Goal: Navigation & Orientation: Go to known website

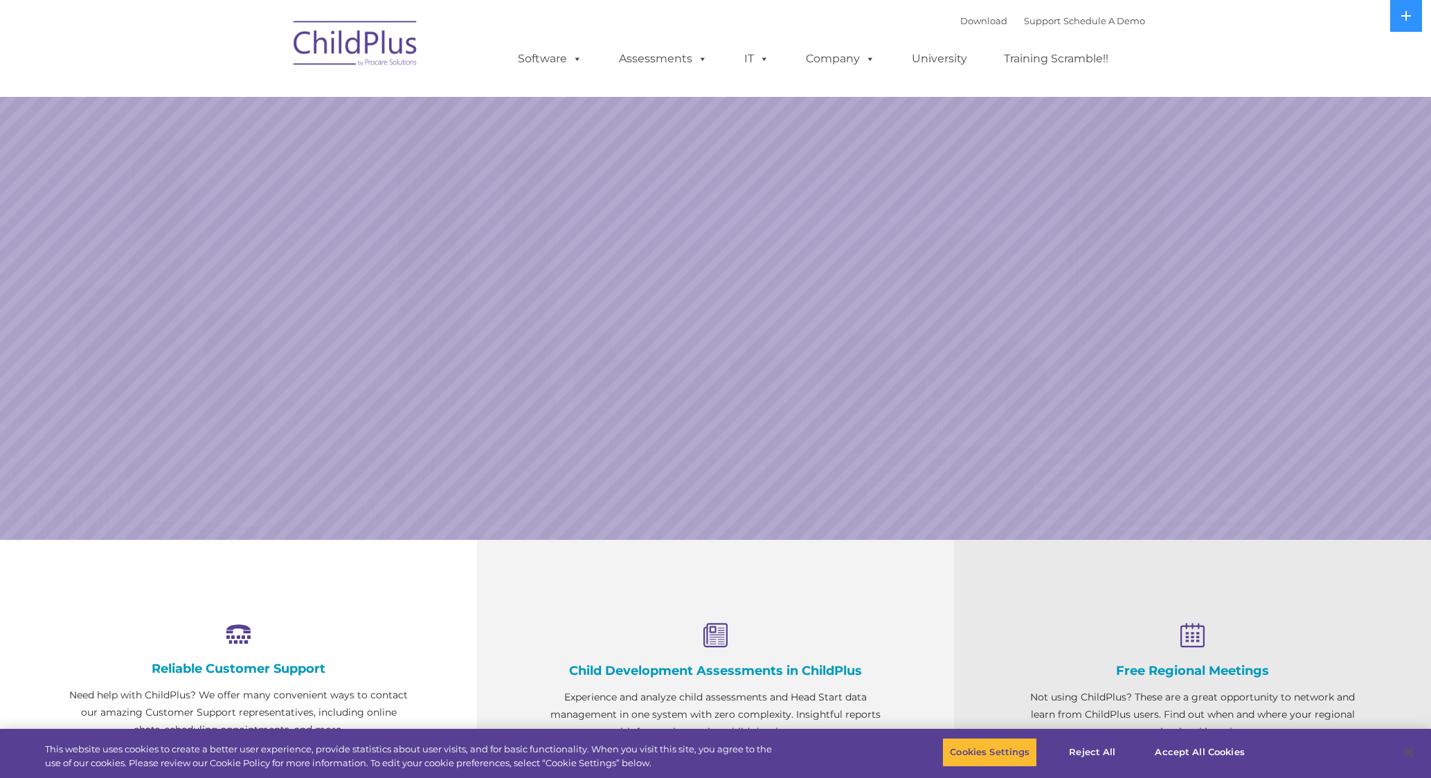
select select "MEDIUM"
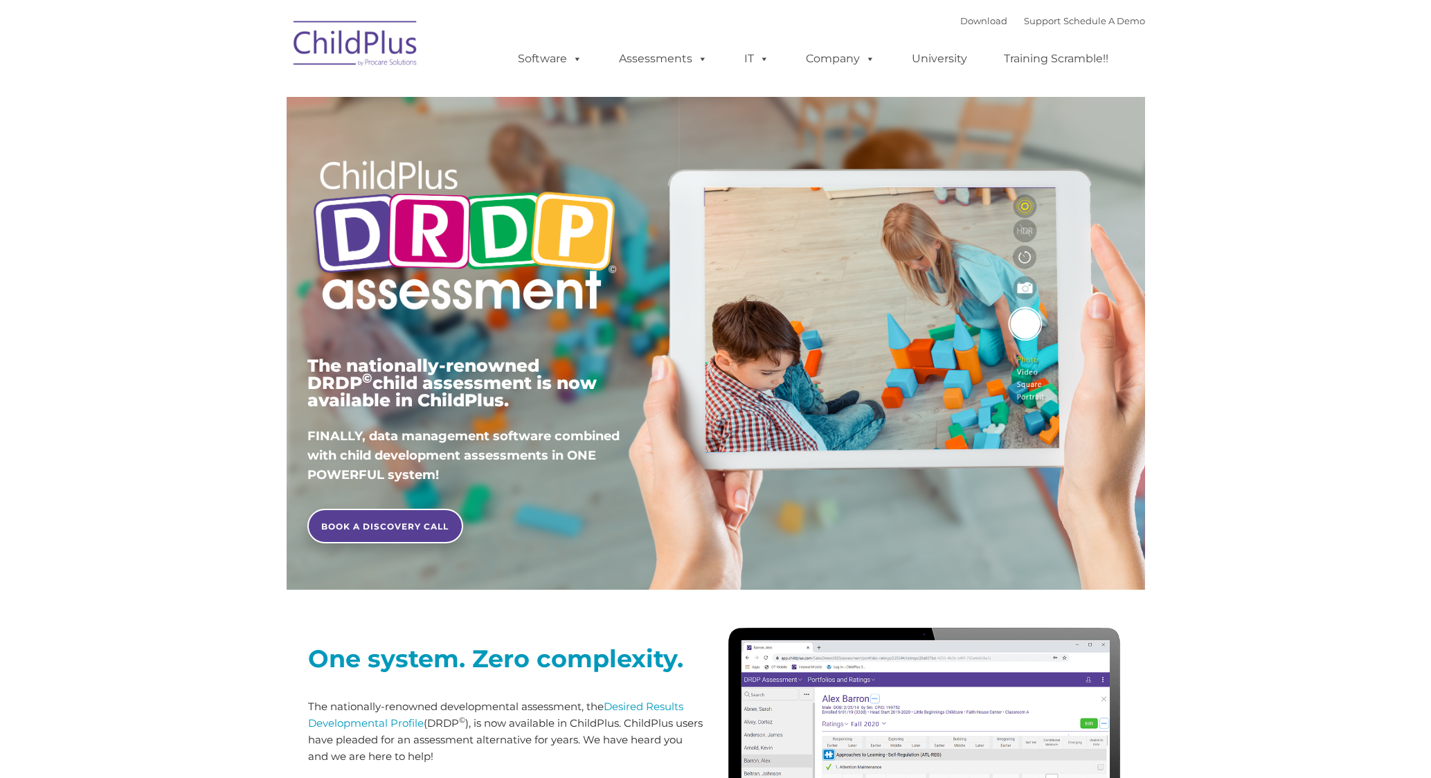
type input ""
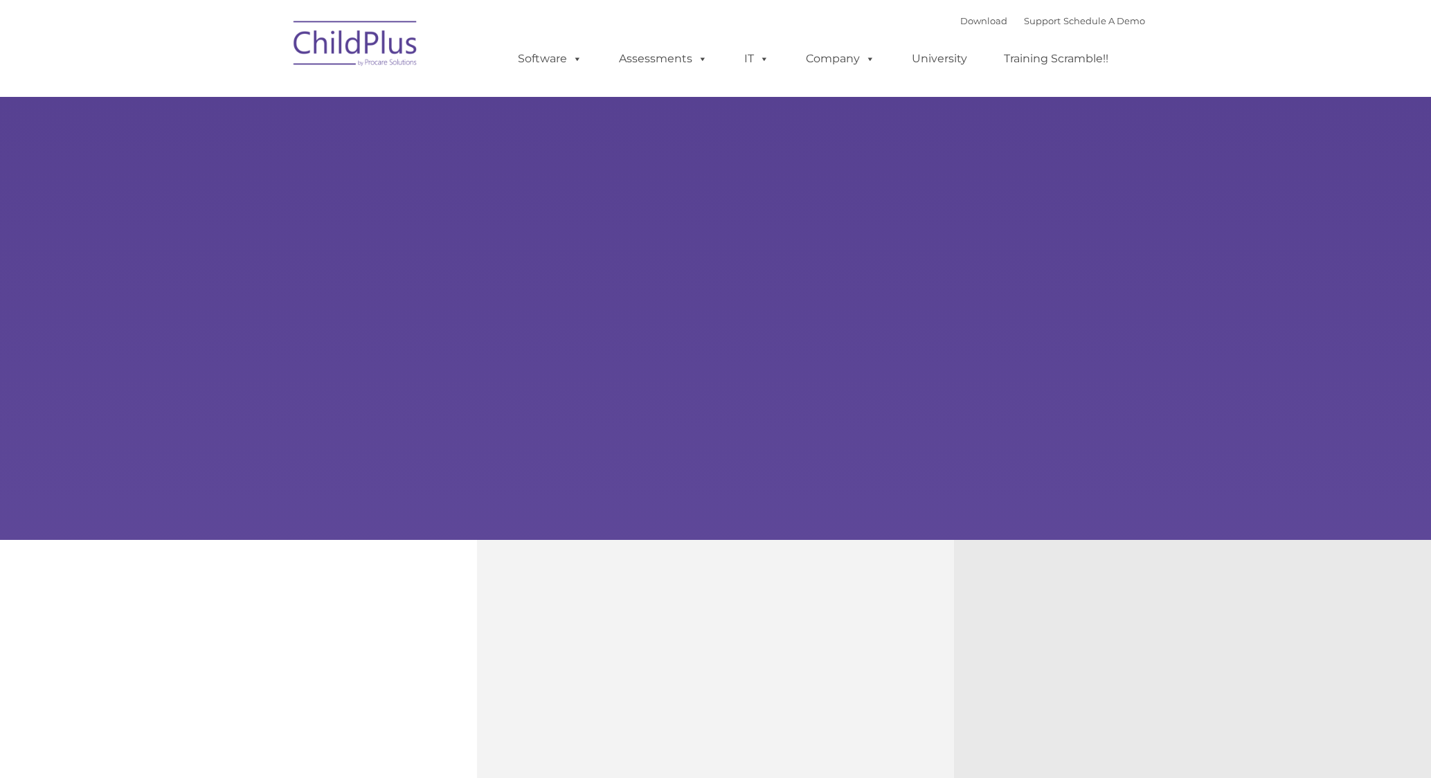
type input ""
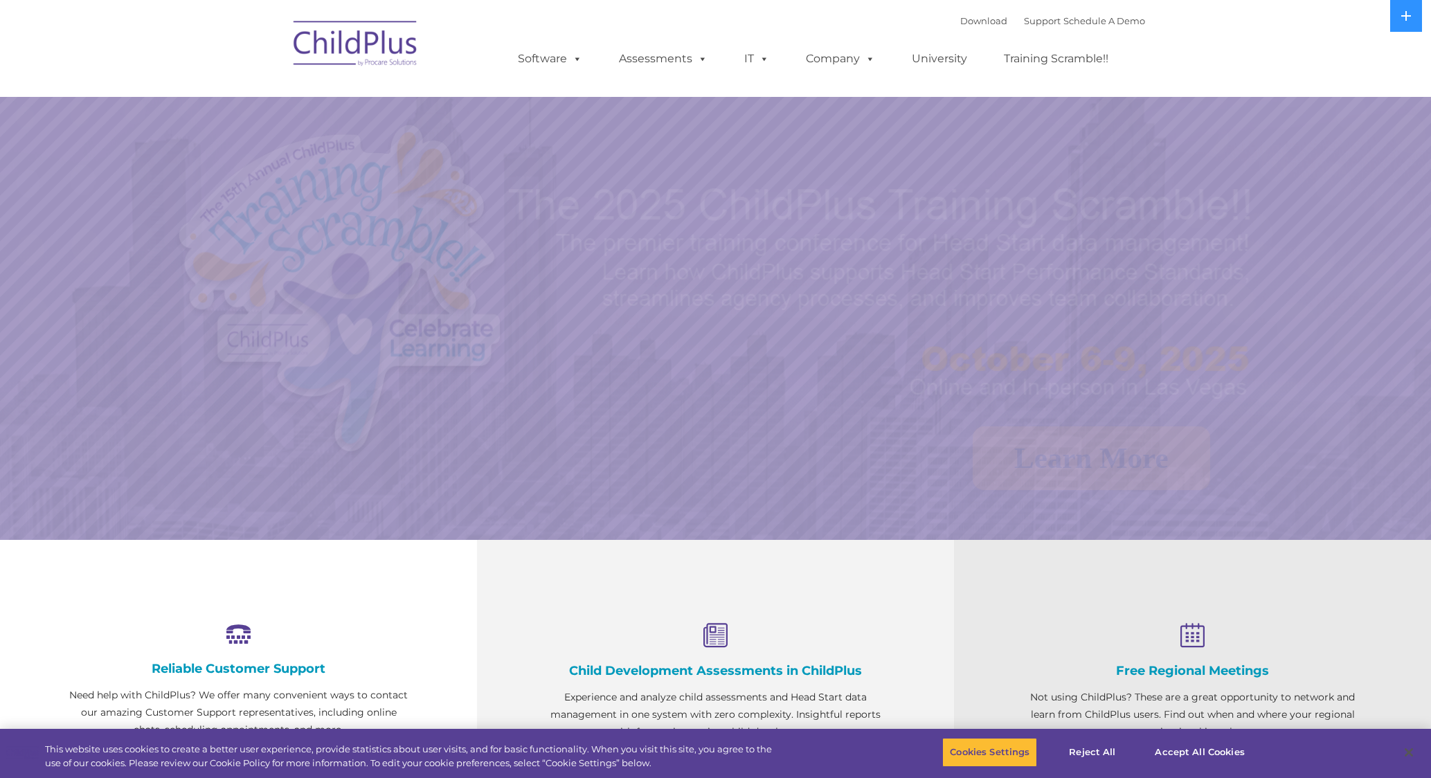
select select "MEDIUM"
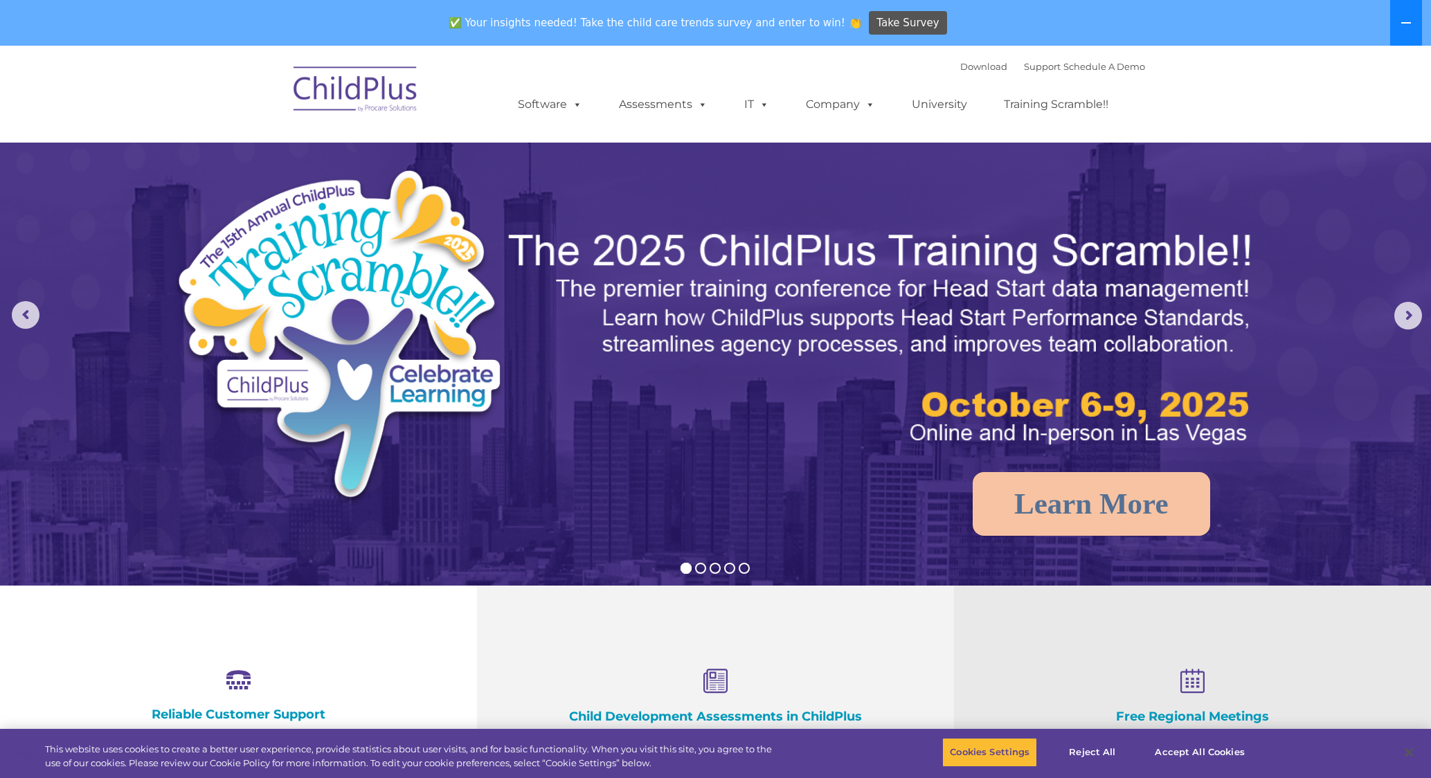
click at [1413, 26] on button at bounding box center [1406, 23] width 32 height 46
